Goal: Information Seeking & Learning: Learn about a topic

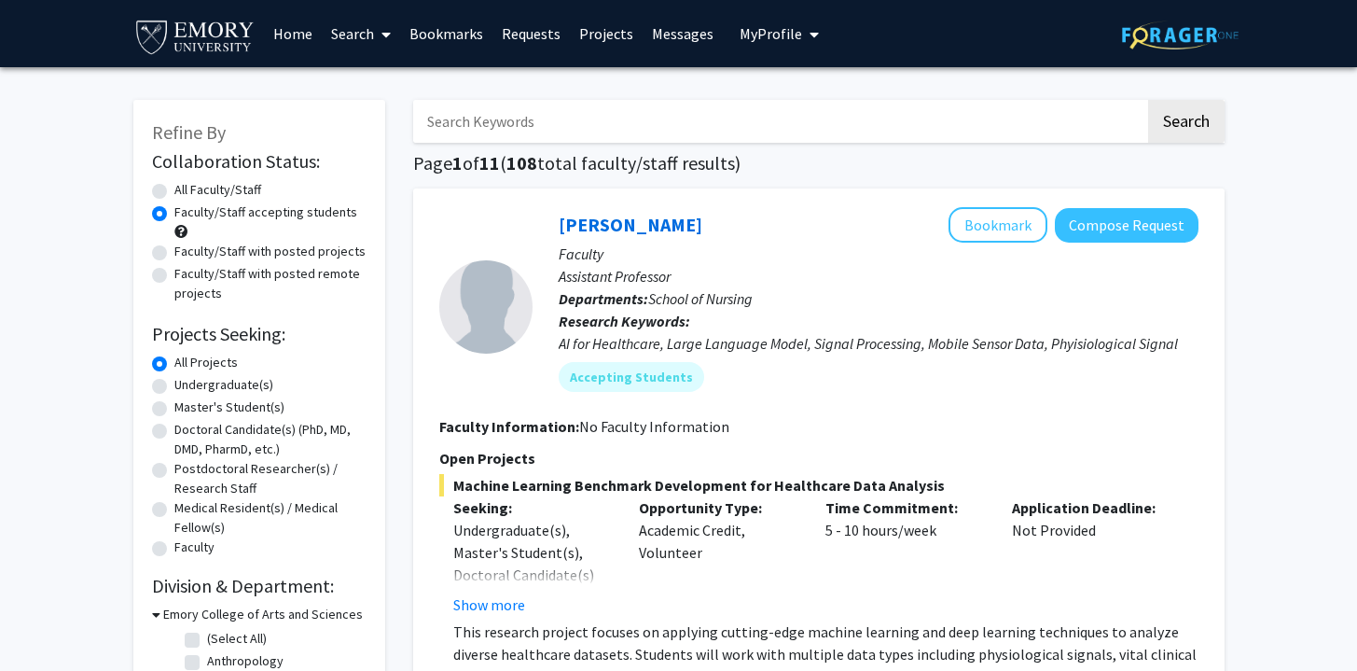
click at [650, 31] on link "Messages" at bounding box center [683, 33] width 80 height 65
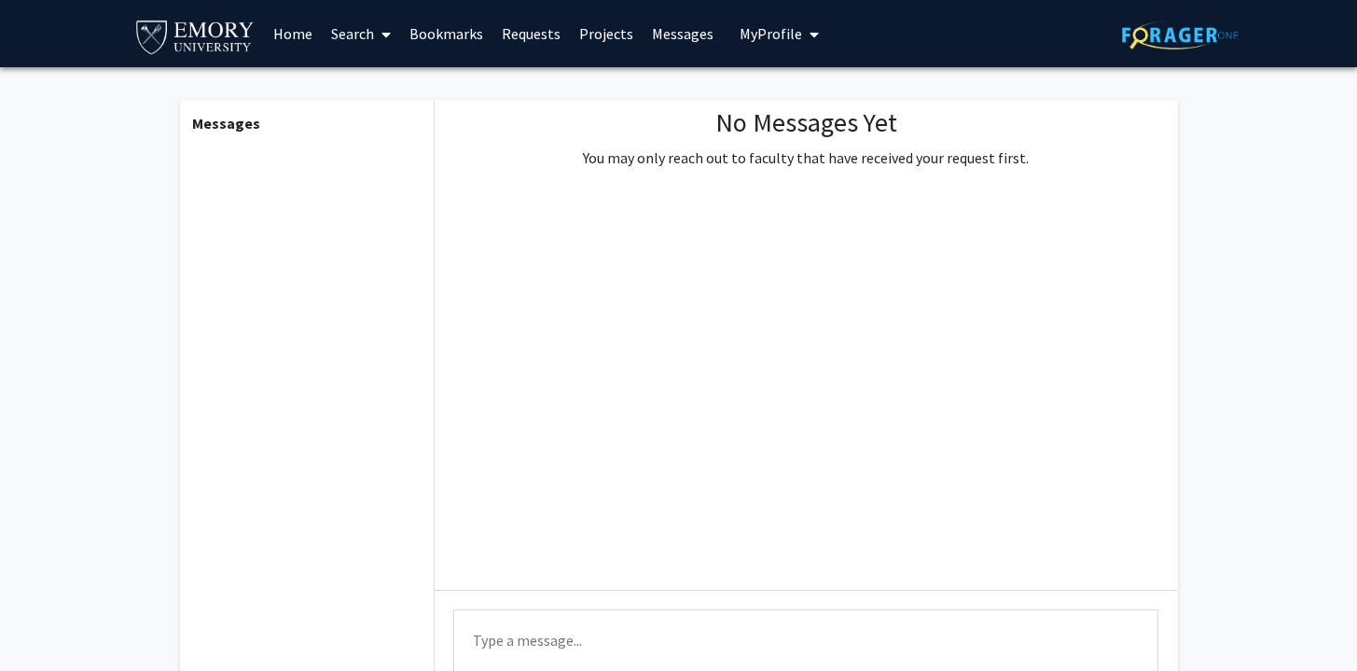
click at [587, 34] on link "Projects" at bounding box center [606, 33] width 73 height 65
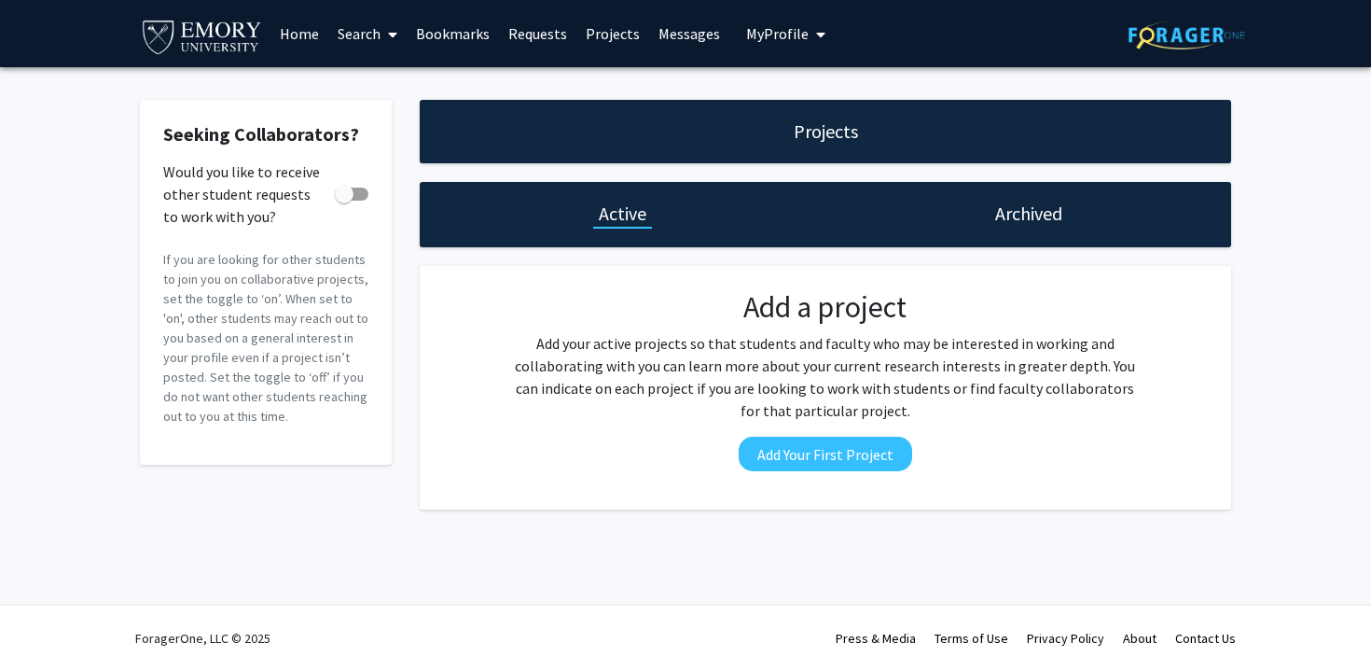
click at [529, 38] on link "Requests" at bounding box center [537, 33] width 77 height 65
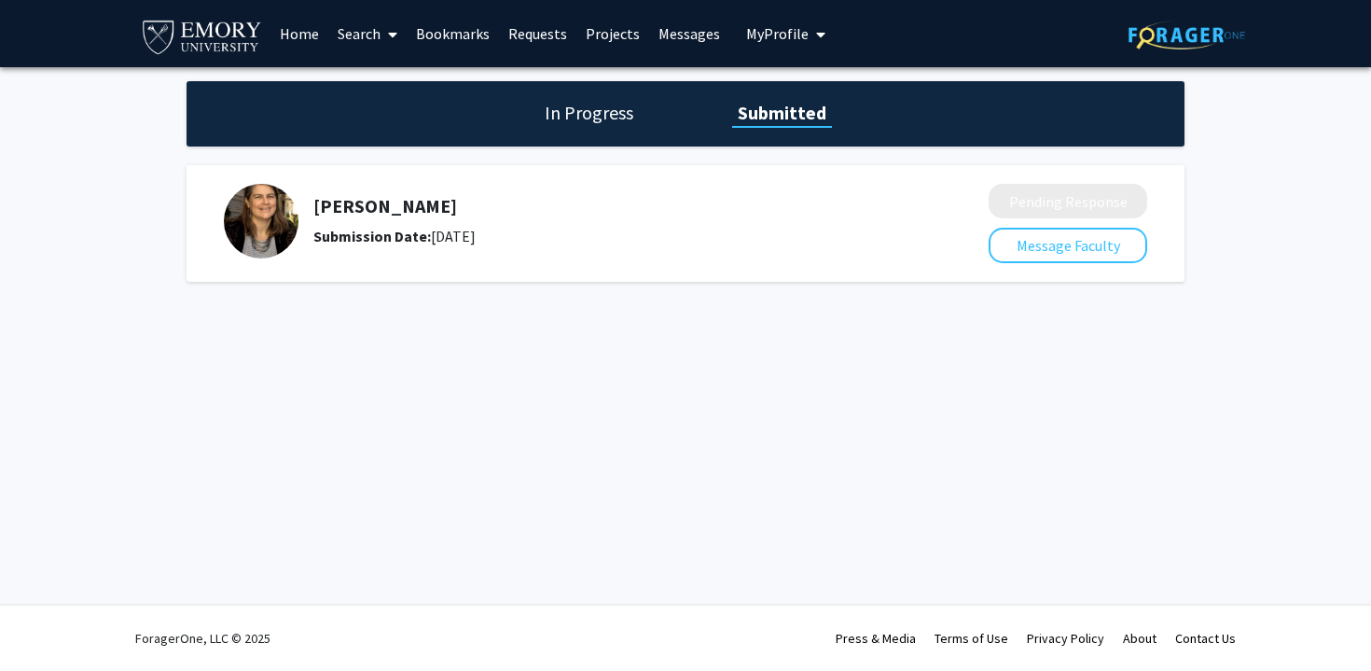
click at [289, 216] on img at bounding box center [261, 221] width 75 height 75
click at [1016, 228] on button "Message Faculty" at bounding box center [1068, 245] width 159 height 35
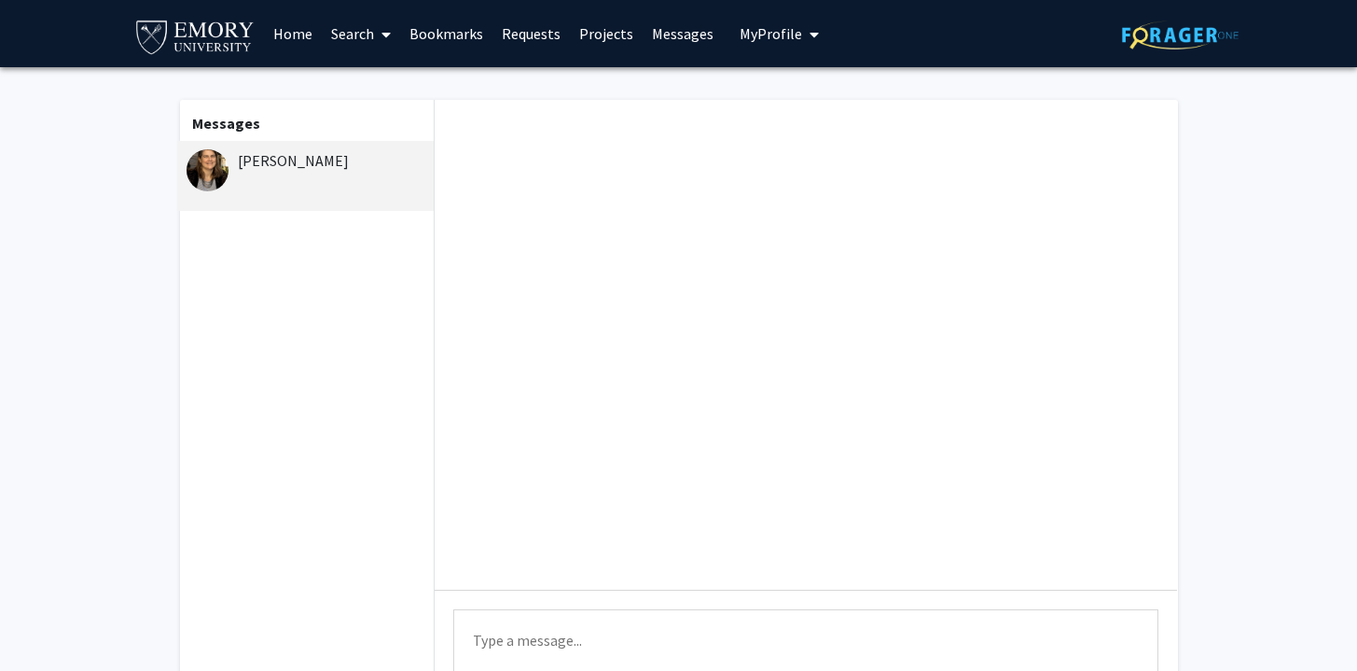
click at [278, 170] on div "[PERSON_NAME]" at bounding box center [308, 160] width 243 height 22
click at [296, 49] on link "Home" at bounding box center [293, 33] width 58 height 65
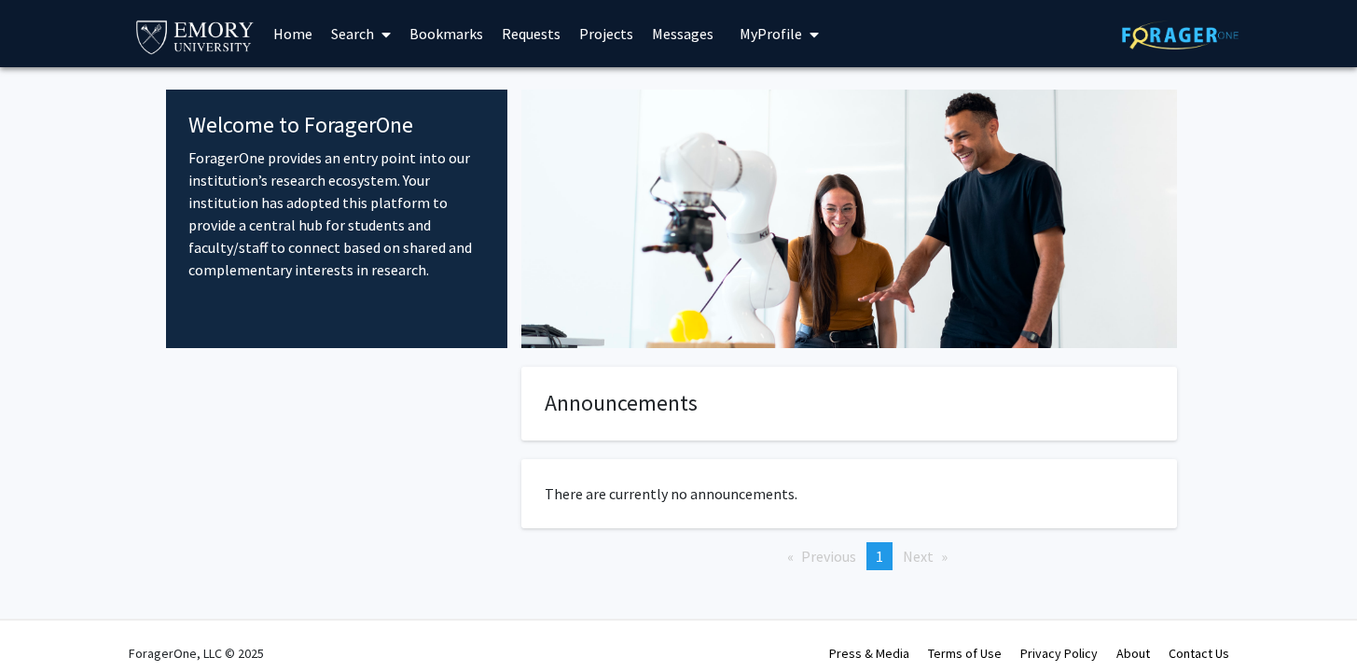
click at [351, 37] on link "Search" at bounding box center [361, 33] width 78 height 65
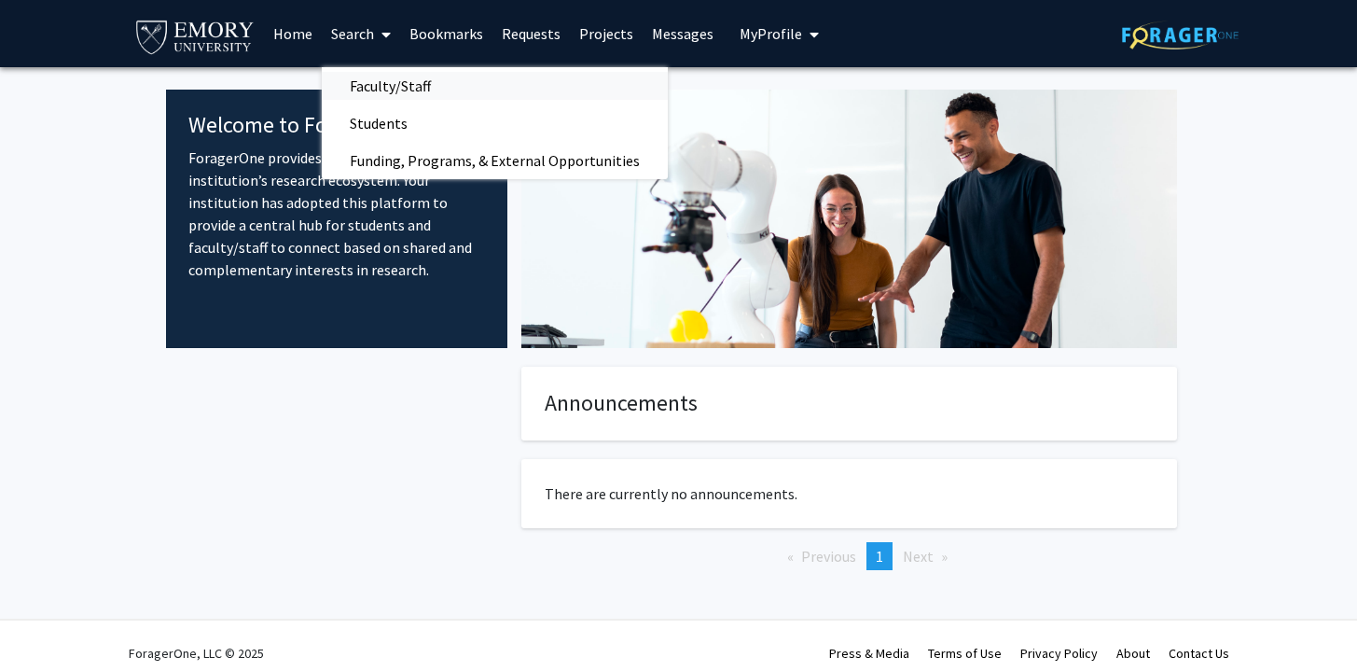
click at [400, 76] on span "Faculty/Staff" at bounding box center [390, 85] width 137 height 37
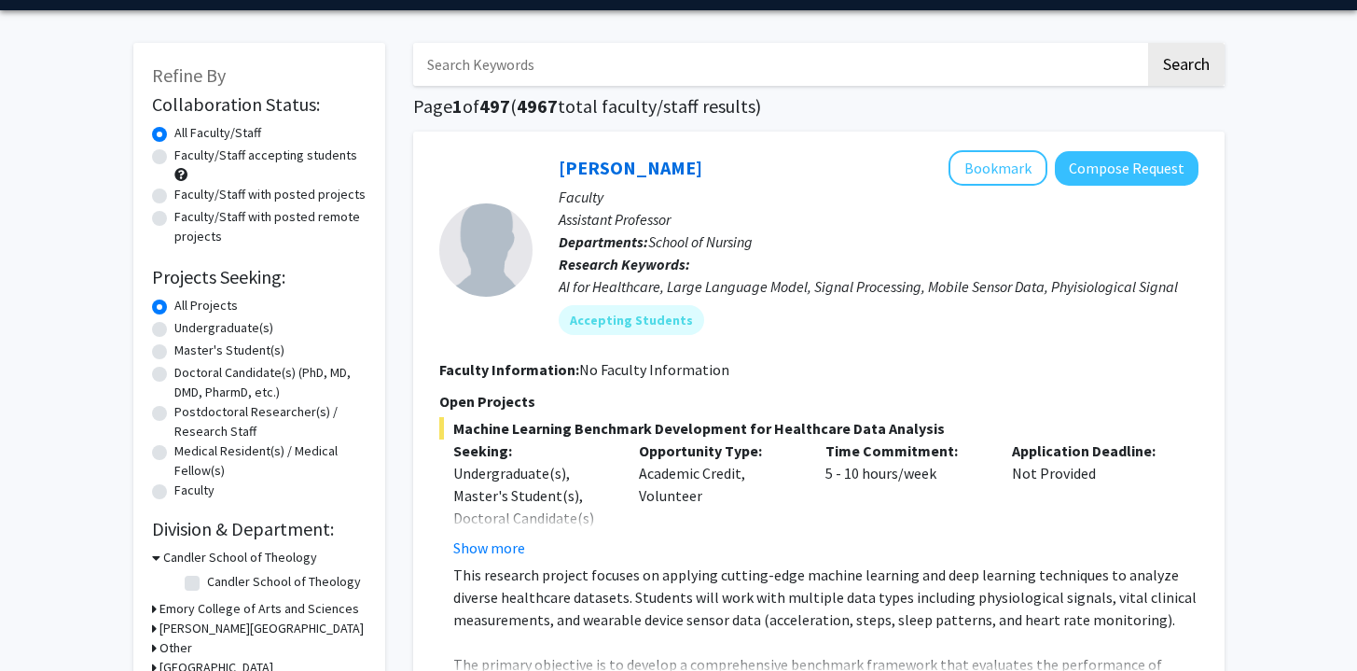
scroll to position [63, 0]
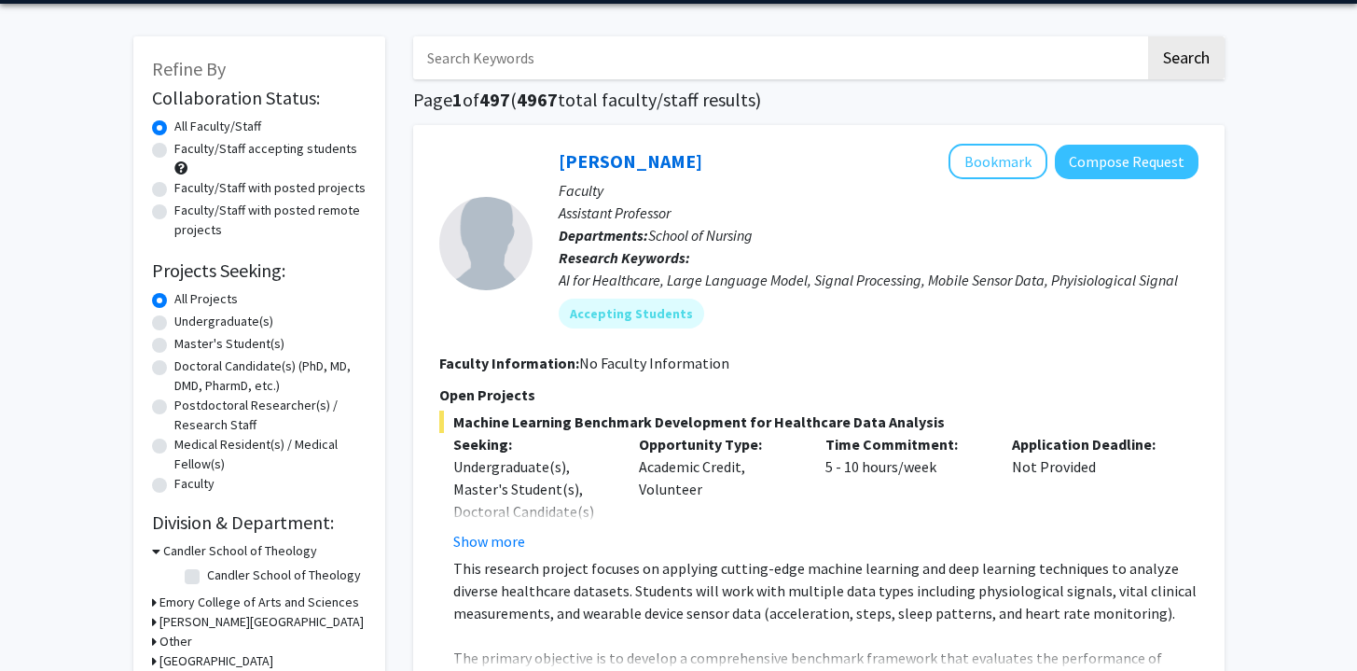
click at [299, 147] on label "Faculty/Staff accepting students" at bounding box center [265, 149] width 183 height 20
click at [187, 147] on input "Faculty/Staff accepting students" at bounding box center [180, 145] width 12 height 12
radio input "true"
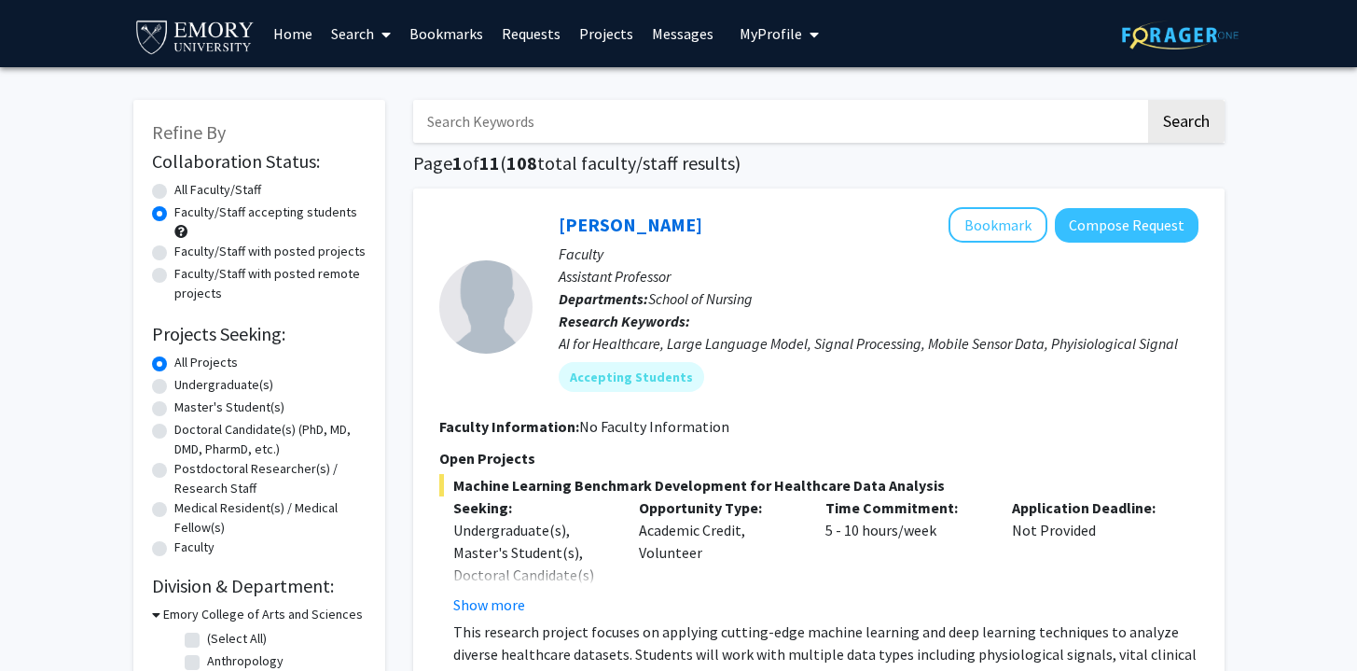
click at [271, 253] on label "Faculty/Staff with posted projects" at bounding box center [269, 252] width 191 height 20
click at [187, 253] on input "Faculty/Staff with posted projects" at bounding box center [180, 248] width 12 height 12
radio input "true"
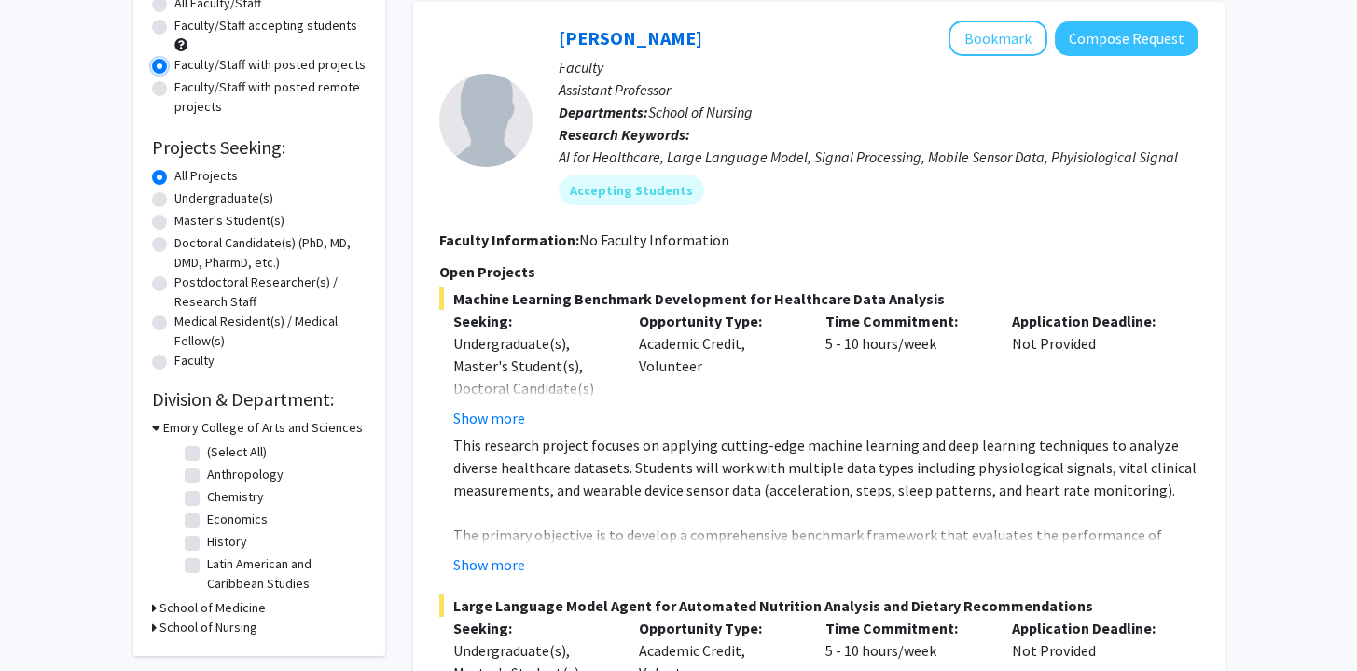
scroll to position [188, 0]
click at [235, 202] on label "Undergraduate(s)" at bounding box center [223, 197] width 99 height 20
click at [187, 199] on input "Undergraduate(s)" at bounding box center [180, 193] width 12 height 12
radio input "true"
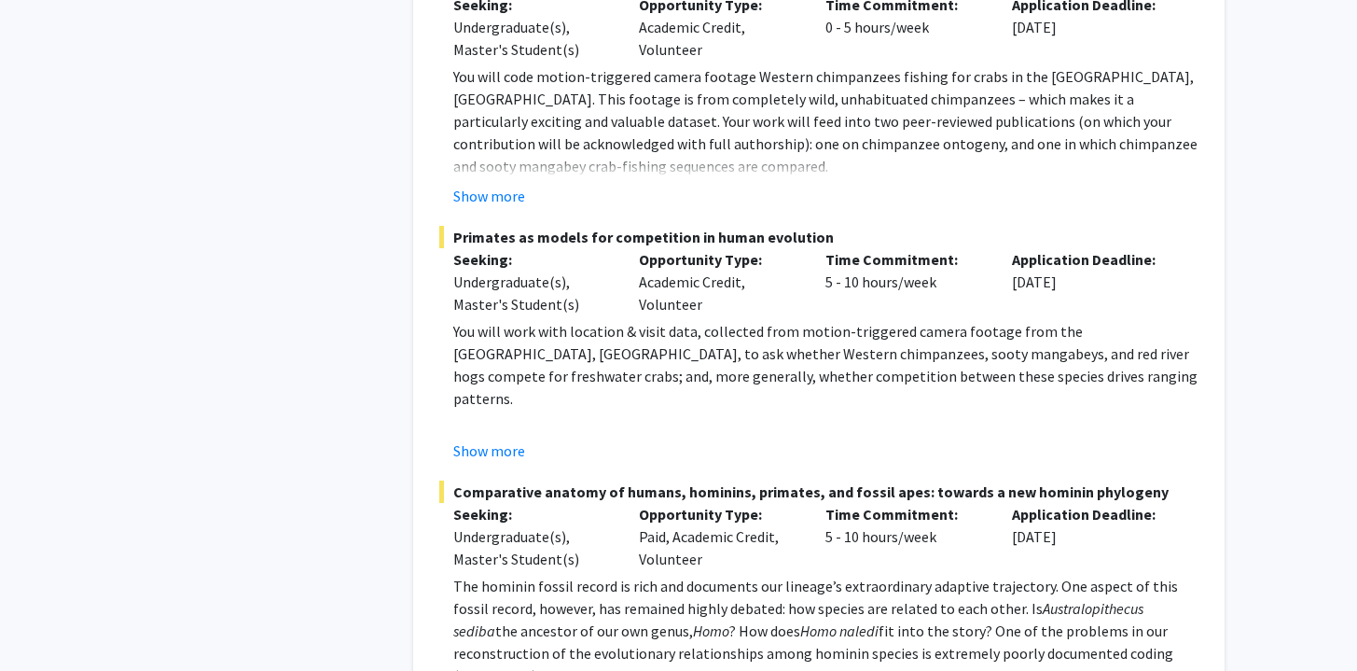
scroll to position [2210, 0]
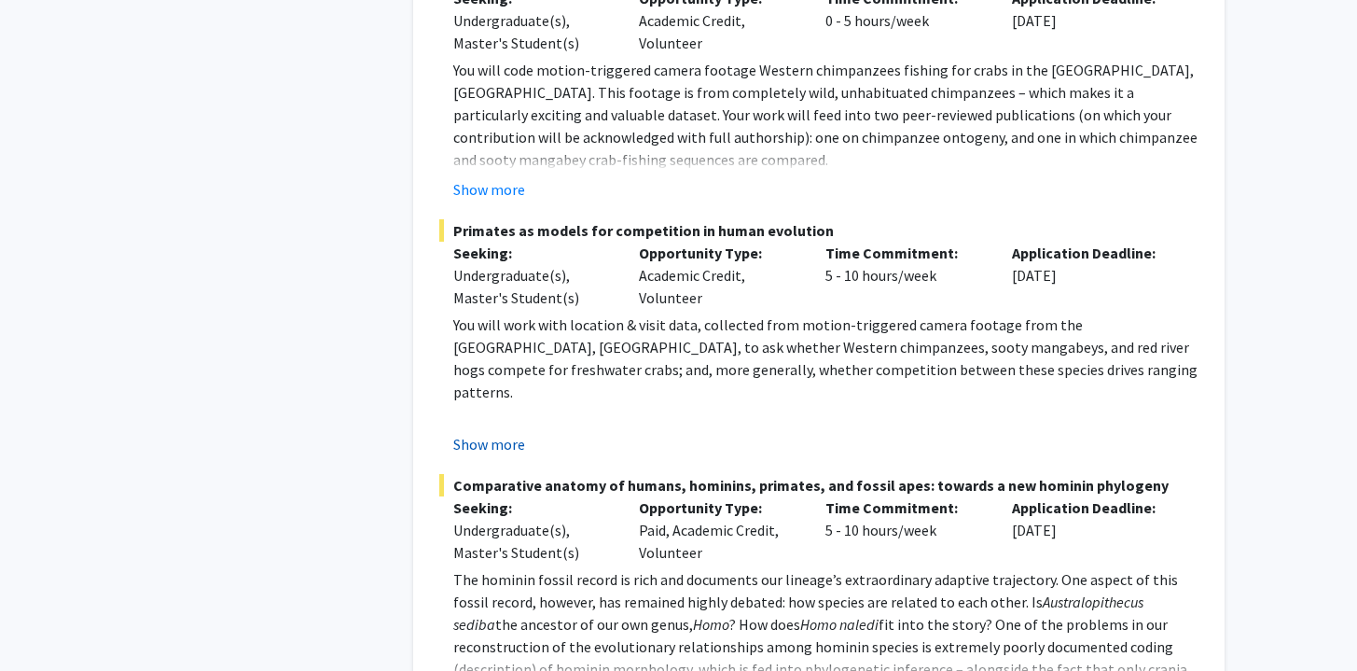
click at [521, 444] on button "Show more" at bounding box center [489, 444] width 72 height 22
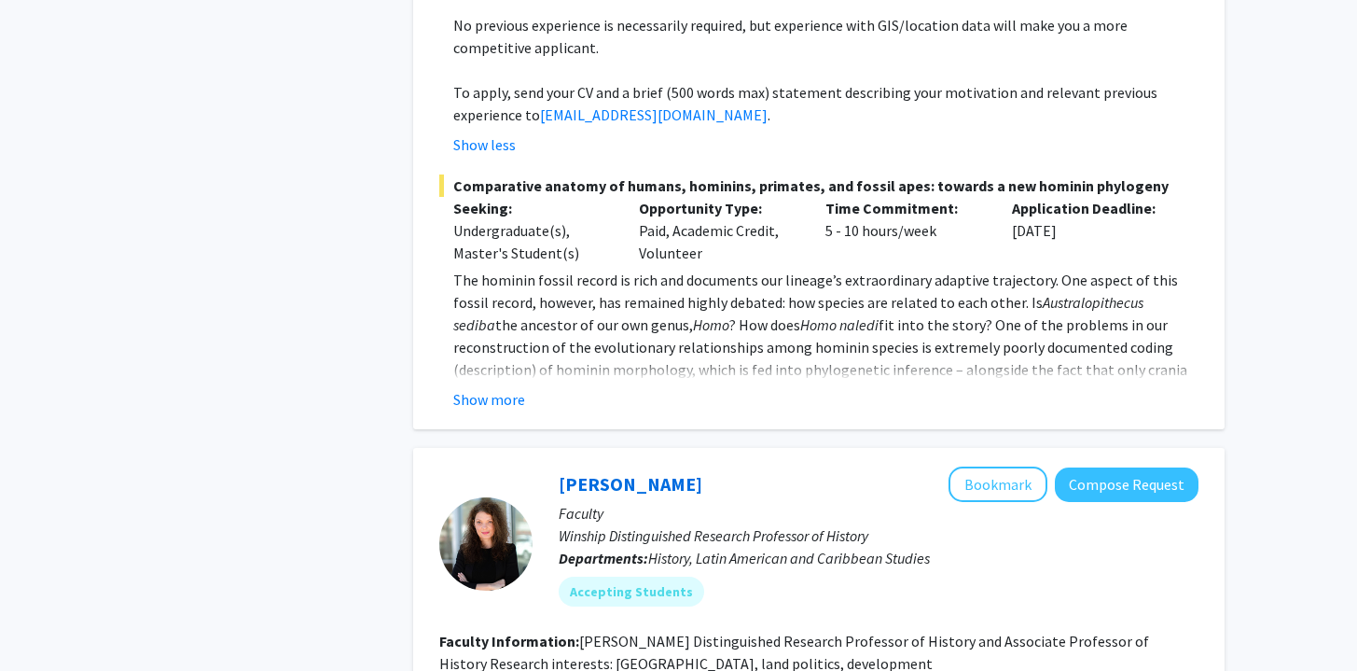
scroll to position [2627, 0]
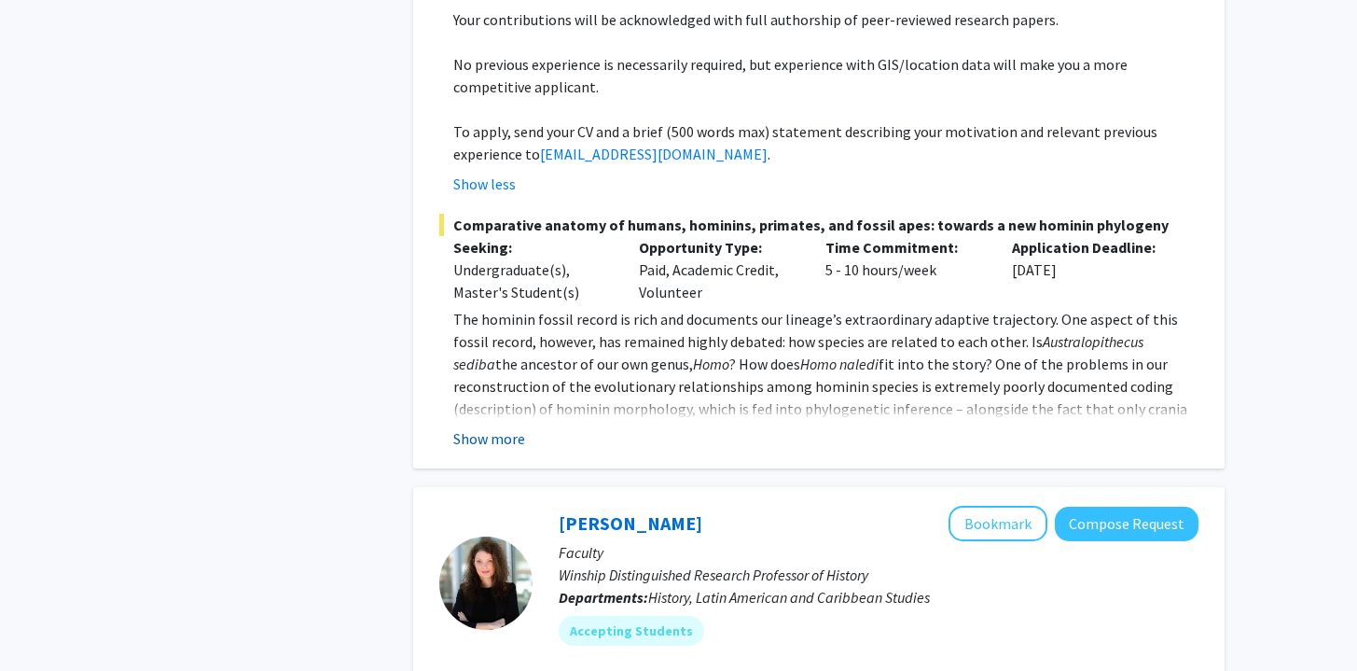
click at [493, 427] on button "Show more" at bounding box center [489, 438] width 72 height 22
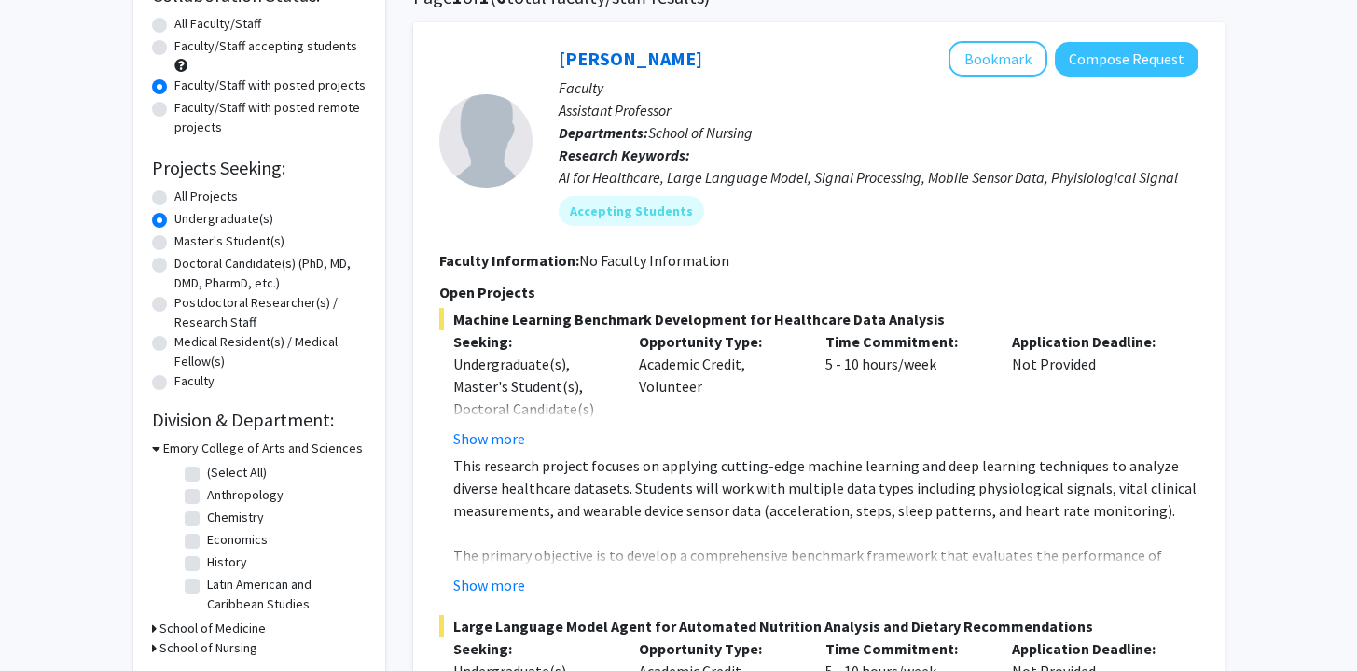
scroll to position [168, 0]
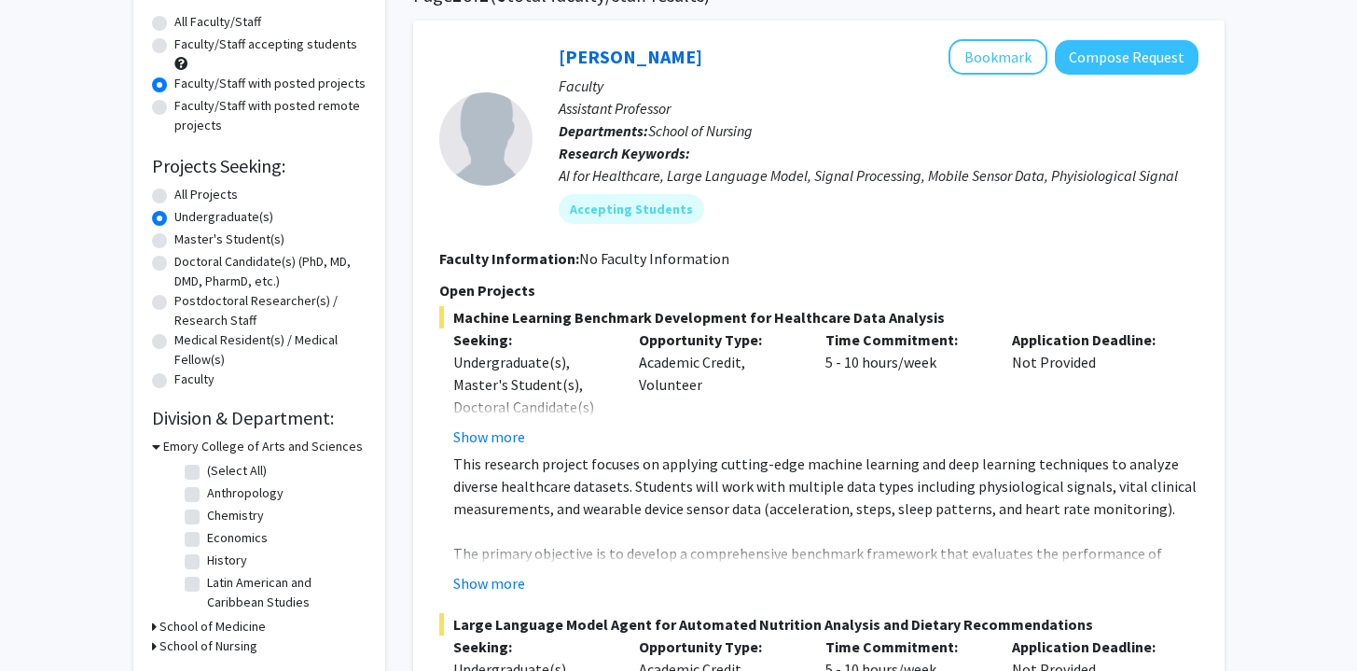
click at [160, 624] on h3 "School of Medicine" at bounding box center [213, 627] width 106 height 20
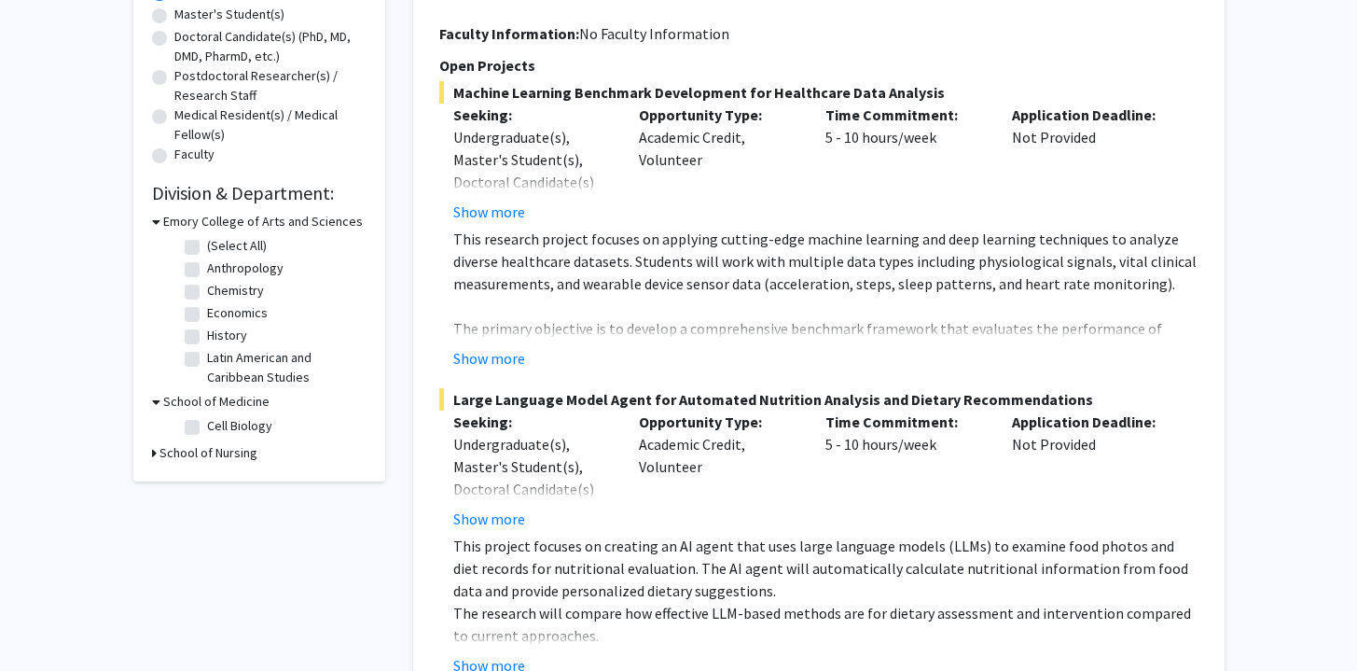
scroll to position [369, 0]
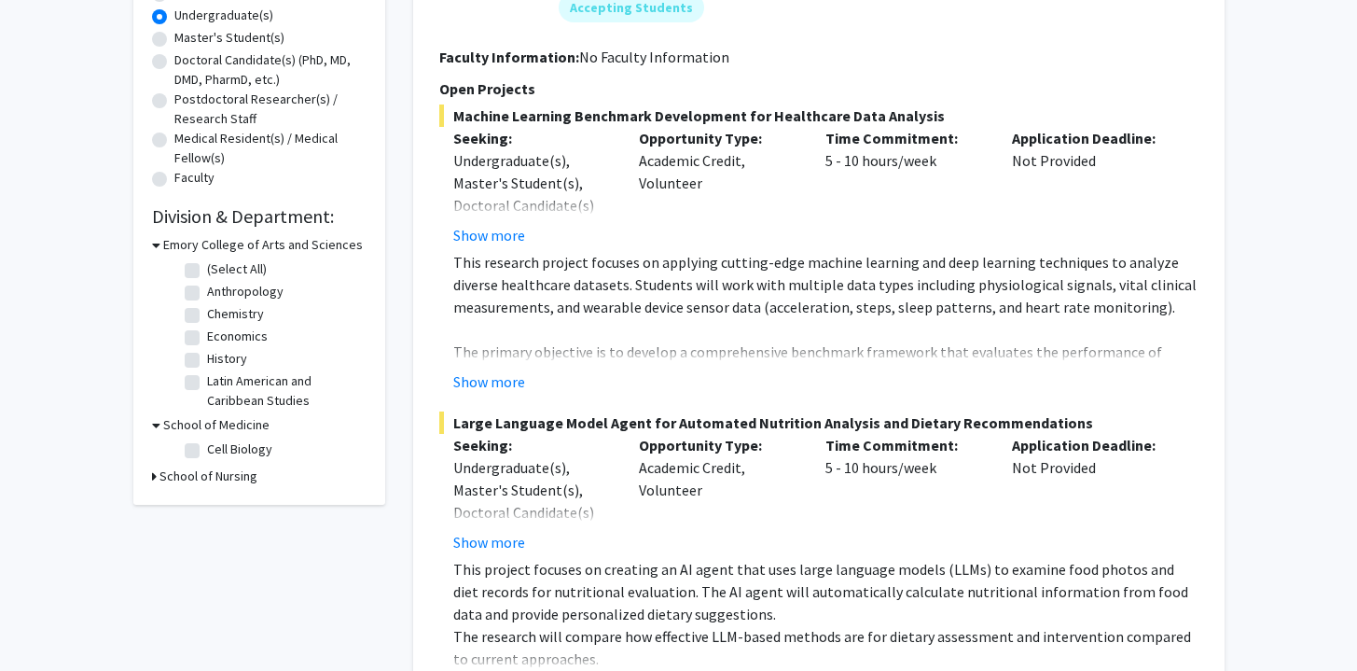
click at [207, 451] on label "Cell Biology" at bounding box center [239, 449] width 65 height 20
click at [207, 451] on input "Cell Biology" at bounding box center [213, 445] width 12 height 12
checkbox input "true"
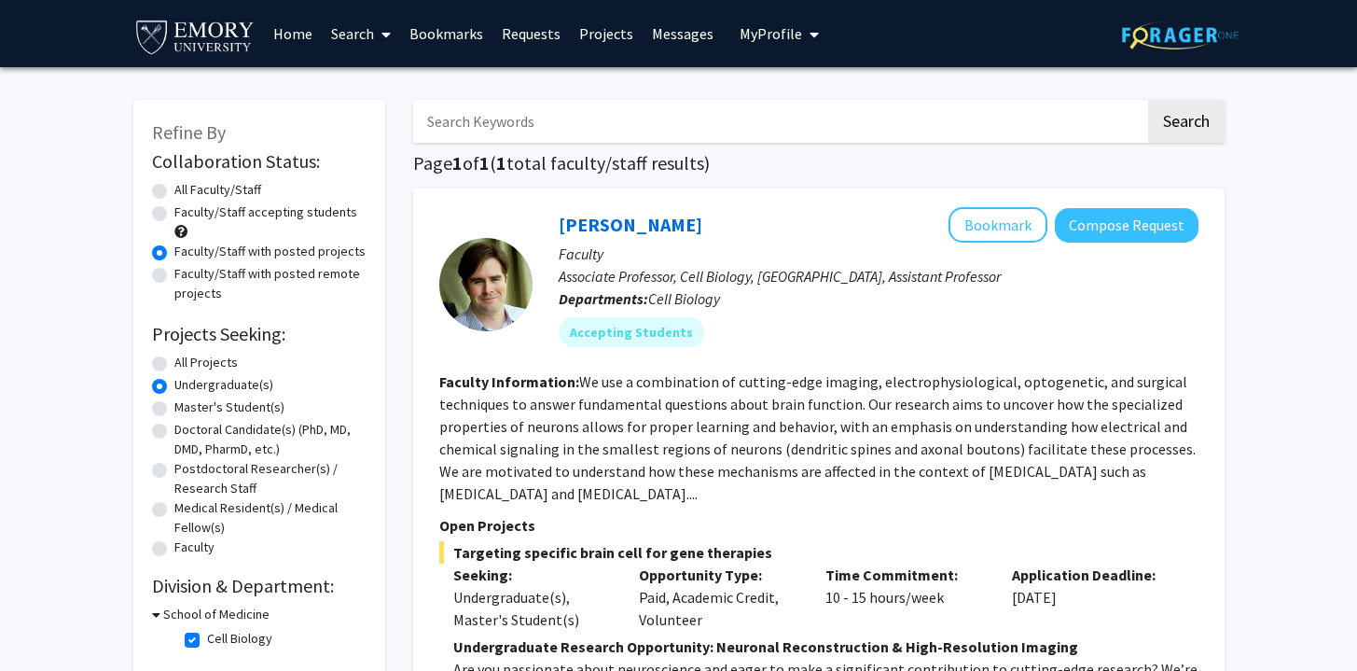
click at [174, 191] on label "All Faculty/Staff" at bounding box center [217, 190] width 87 height 20
click at [174, 191] on input "All Faculty/Staff" at bounding box center [180, 186] width 12 height 12
radio input "true"
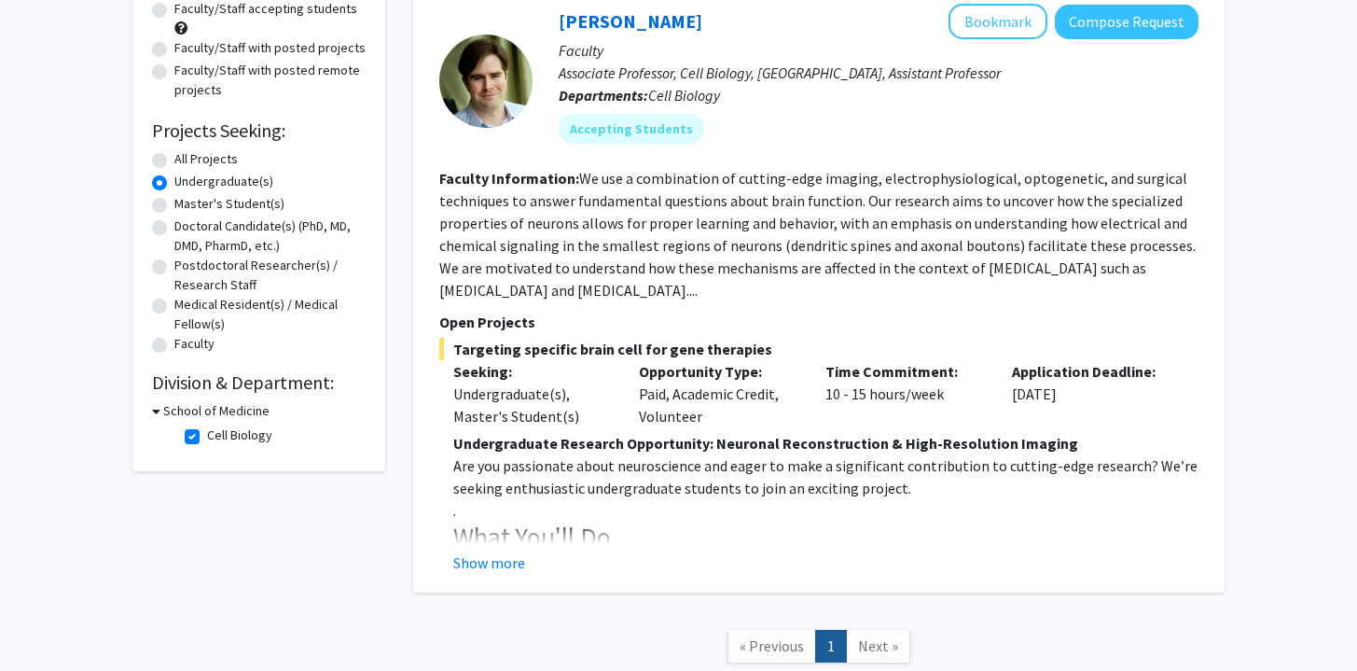
scroll to position [331, 0]
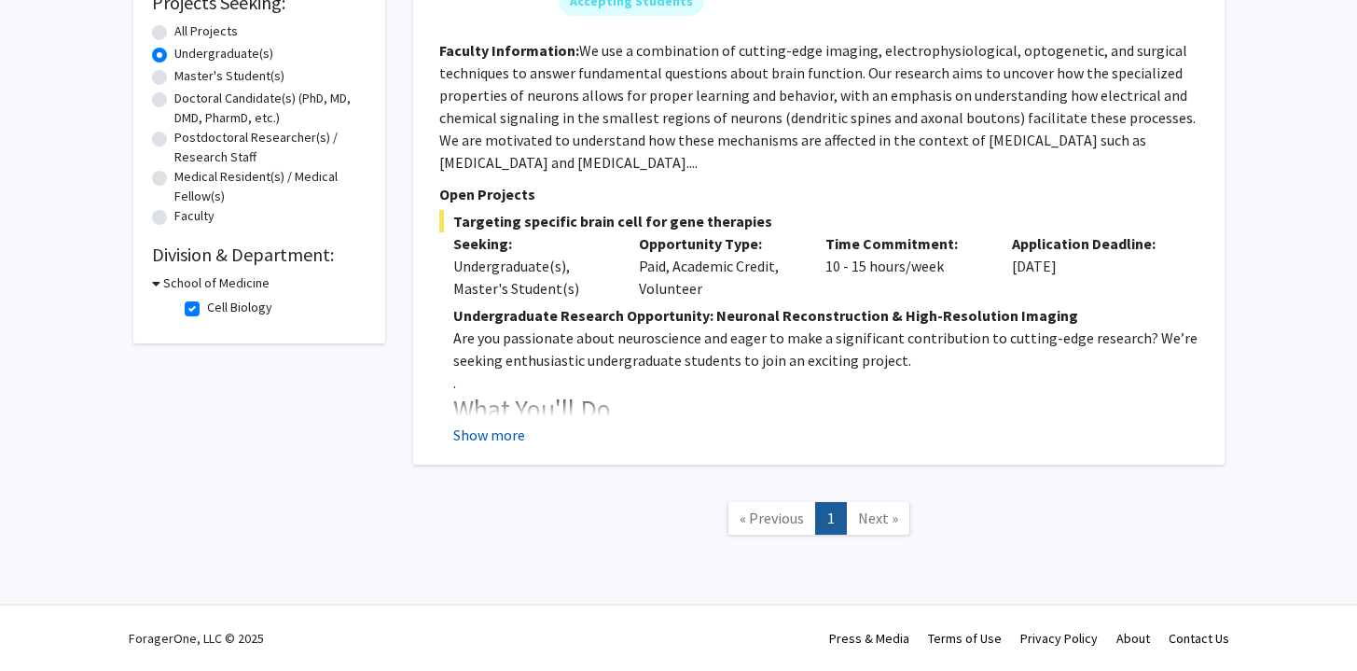
click at [481, 436] on button "Show more" at bounding box center [489, 435] width 72 height 22
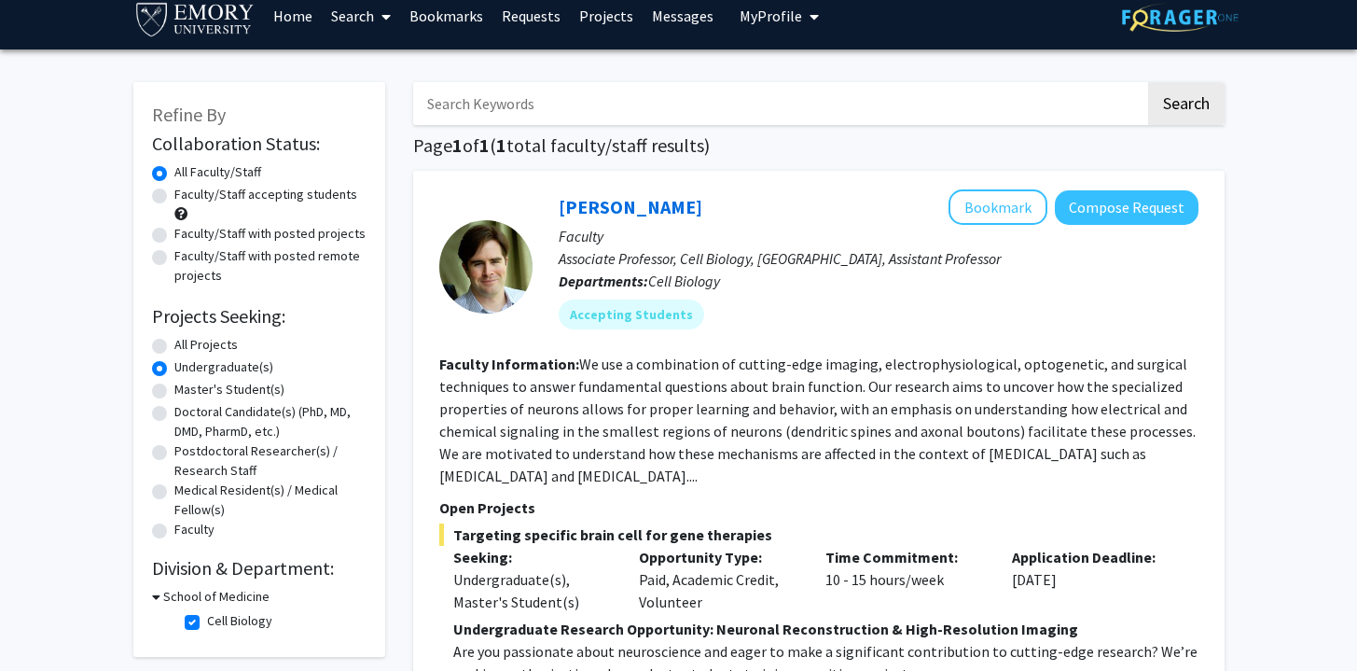
scroll to position [0, 0]
